Goal: Transaction & Acquisition: Purchase product/service

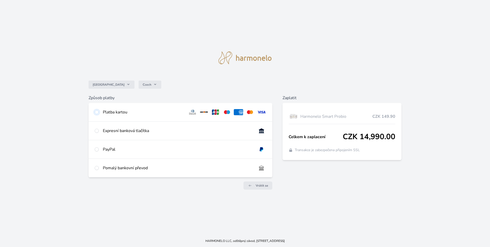
click at [96, 113] on input "radio" at bounding box center [97, 112] width 4 height 4
radio input "true"
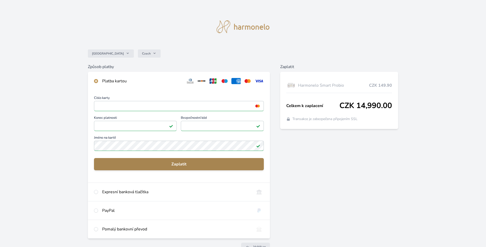
click at [177, 164] on span "Zaplatit" at bounding box center [179, 164] width 162 height 6
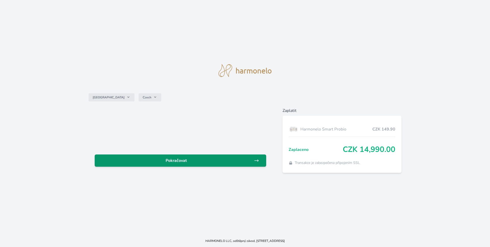
click at [176, 160] on span "Pokračovat" at bounding box center [176, 161] width 155 height 6
